Goal: Transaction & Acquisition: Obtain resource

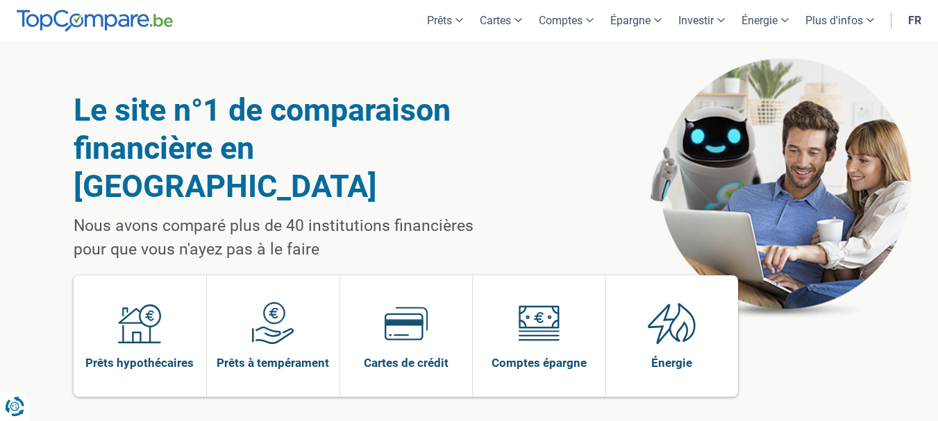
click at [469, 175] on div "Le site n°1 de comparaison financière en Belgique Nous avons comparé plus de 40…" at bounding box center [291, 176] width 435 height 171
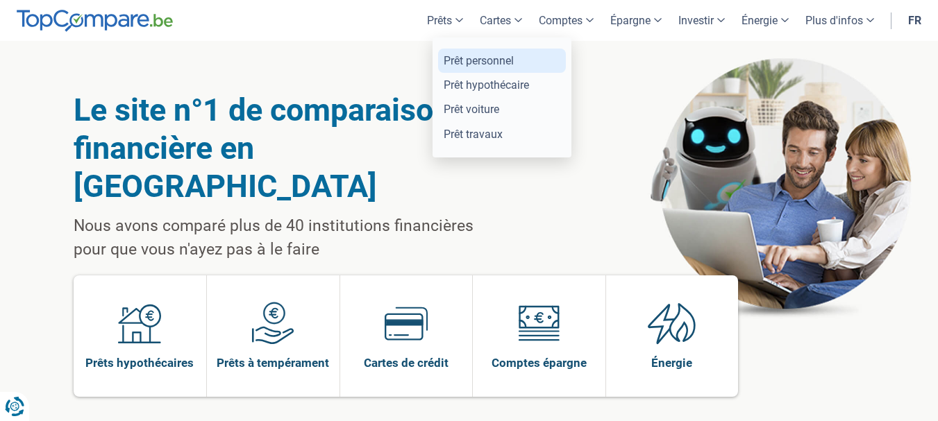
click at [489, 62] on link "Prêt personnel" at bounding box center [502, 61] width 128 height 24
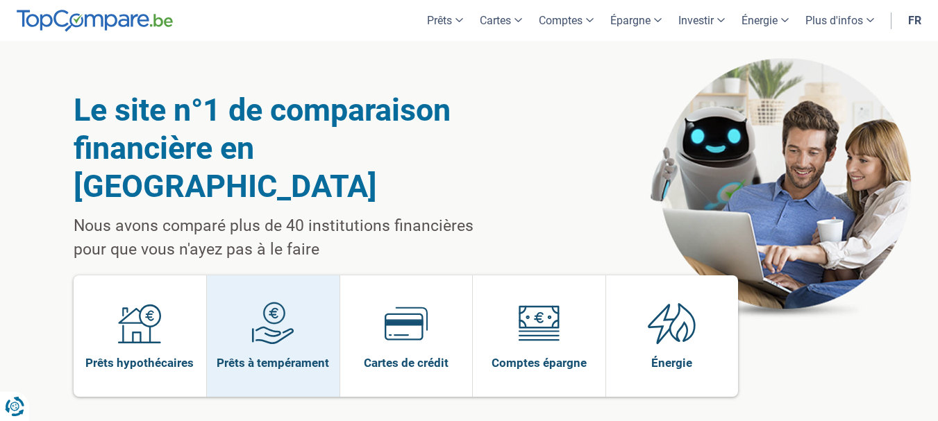
click at [267, 308] on span at bounding box center [272, 328] width 43 height 53
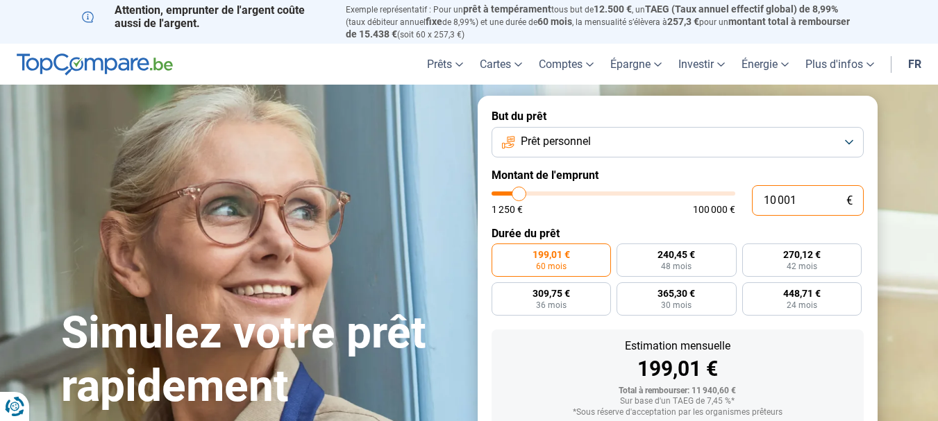
click at [778, 199] on input "10 001" at bounding box center [808, 200] width 112 height 31
type input "15 250"
type input "15250"
radio input "false"
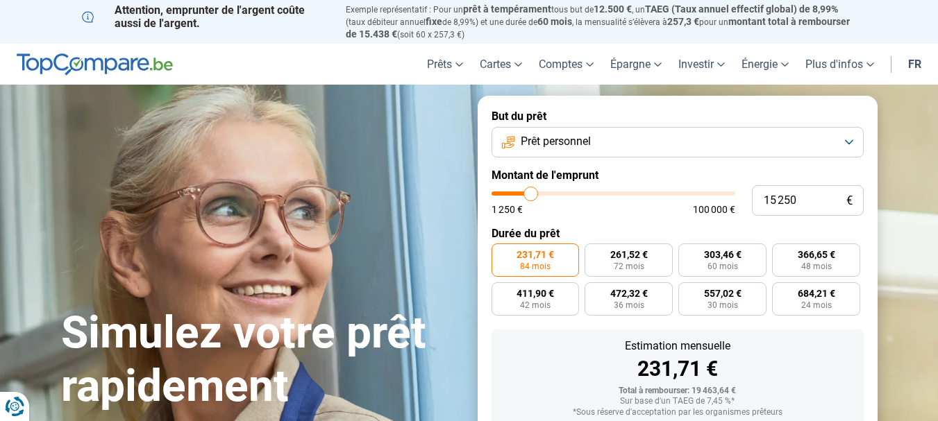
type input "15250"
click at [531, 192] on input "range" at bounding box center [614, 194] width 244 height 4
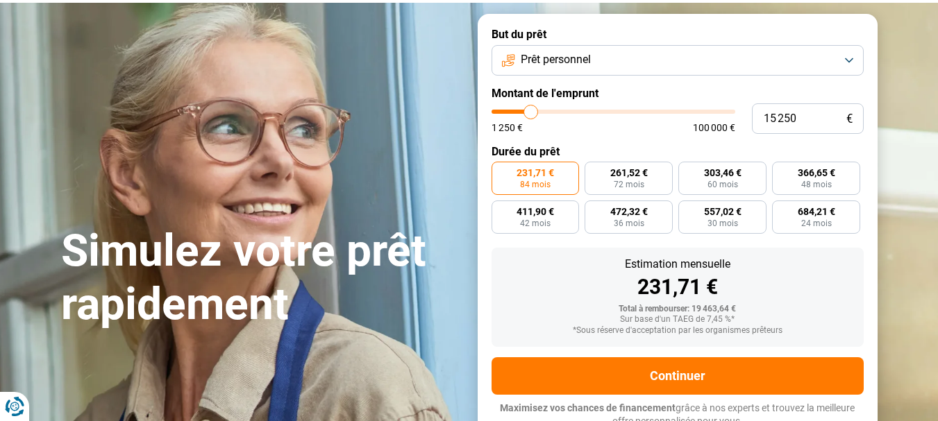
scroll to position [88, 0]
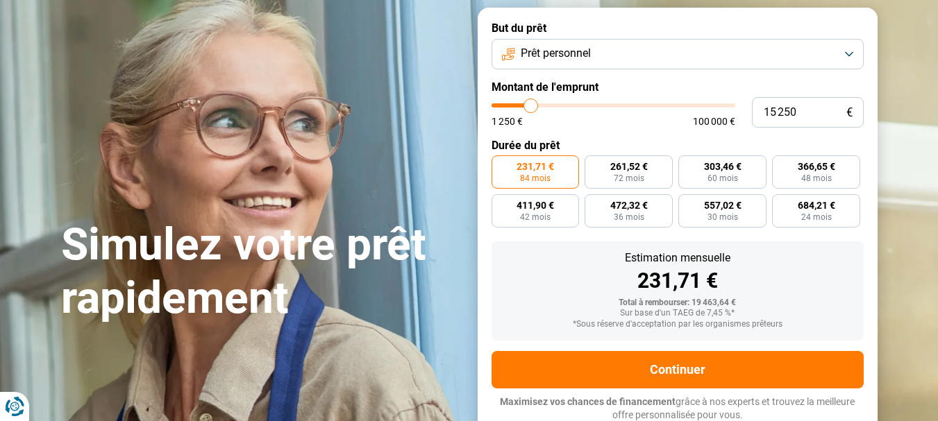
type input "11 000"
type input "11000"
click at [521, 104] on input "range" at bounding box center [614, 105] width 244 height 4
radio input "true"
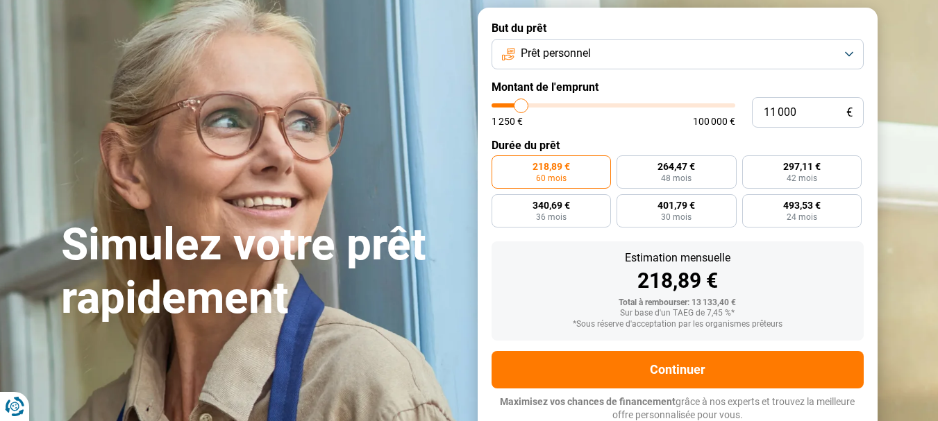
type input "14 750"
type input "14750"
click at [530, 103] on input "range" at bounding box center [614, 105] width 244 height 4
type input "14 500"
type input "14500"
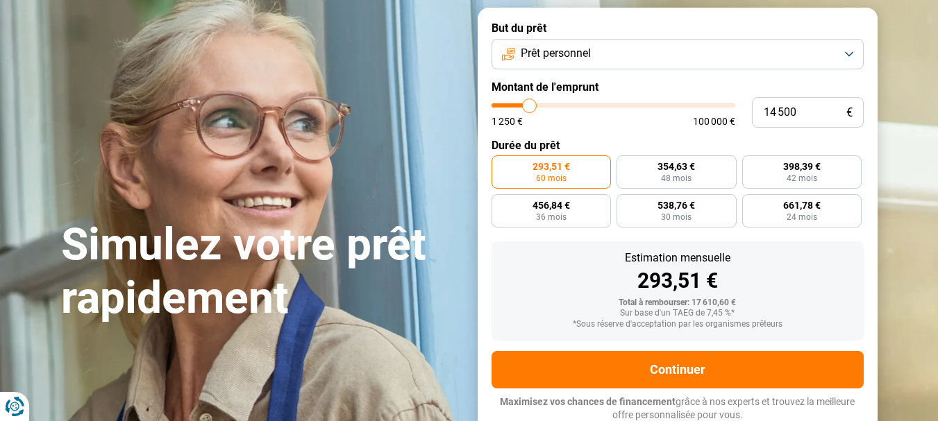
type input "14 250"
type input "14250"
type input "14 000"
type input "14000"
type input "13 500"
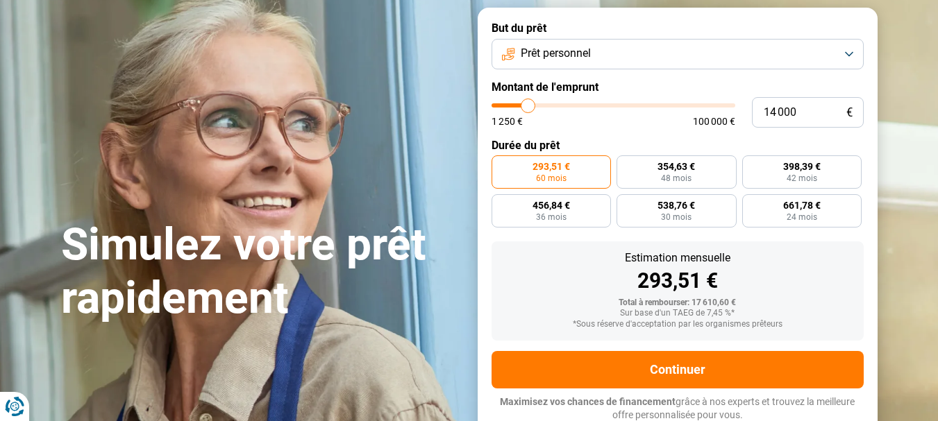
type input "13500"
type input "13 250"
type input "13250"
type input "13 000"
type input "13000"
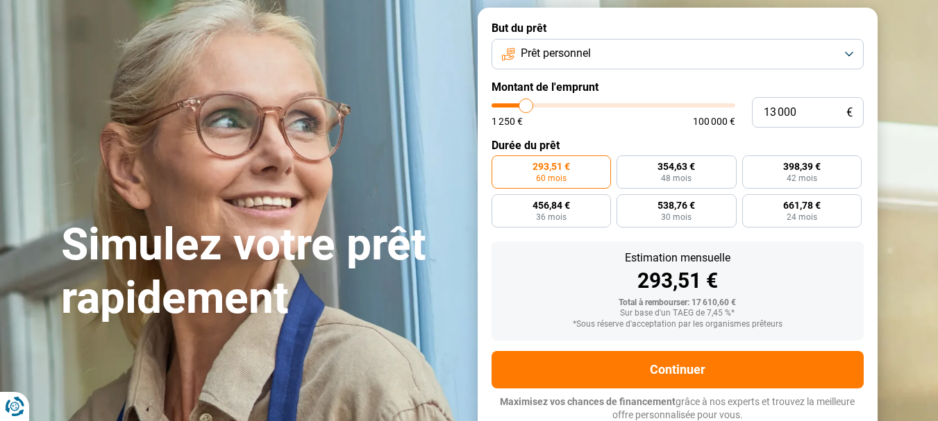
type input "12 750"
type input "12750"
type input "12 500"
type input "12500"
type input "12 000"
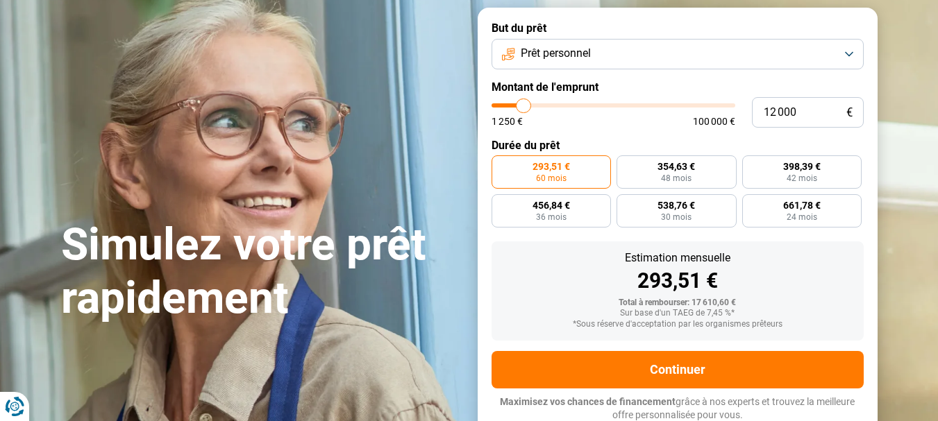
type input "12000"
click at [524, 103] on input "range" at bounding box center [614, 105] width 244 height 4
